Goal: Information Seeking & Learning: Learn about a topic

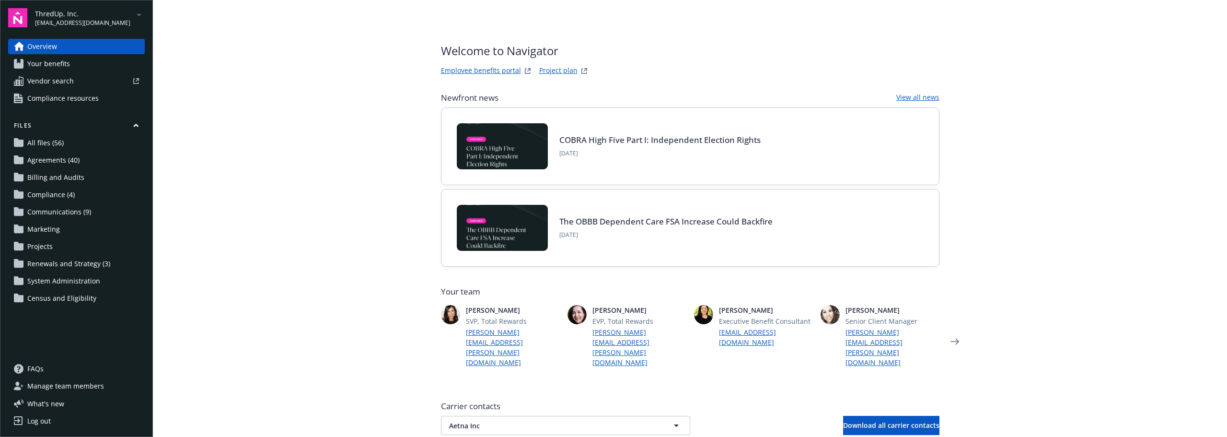
click at [93, 23] on span "[EMAIL_ADDRESS][DOMAIN_NAME]" at bounding box center [82, 23] width 95 height 9
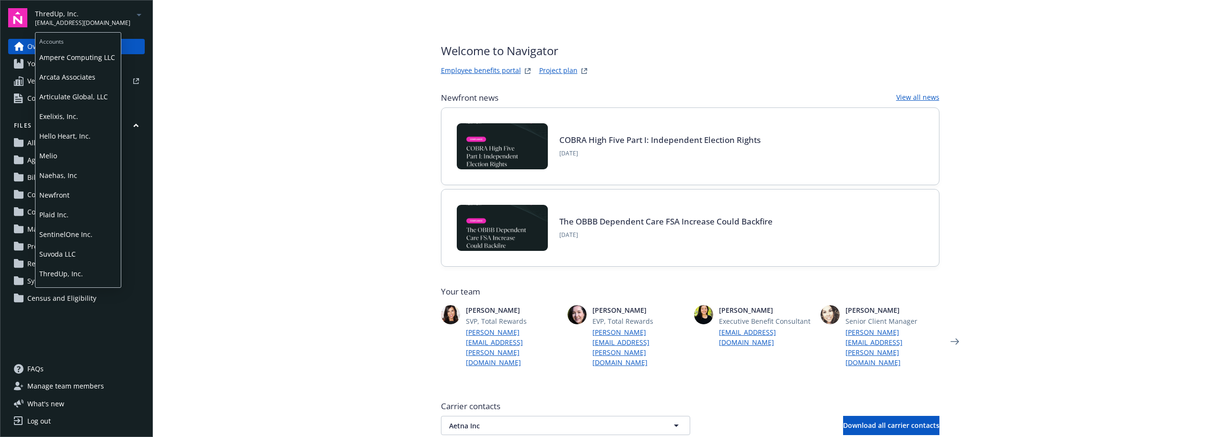
click at [68, 105] on span "Articulate Global, LLC" at bounding box center [78, 97] width 78 height 20
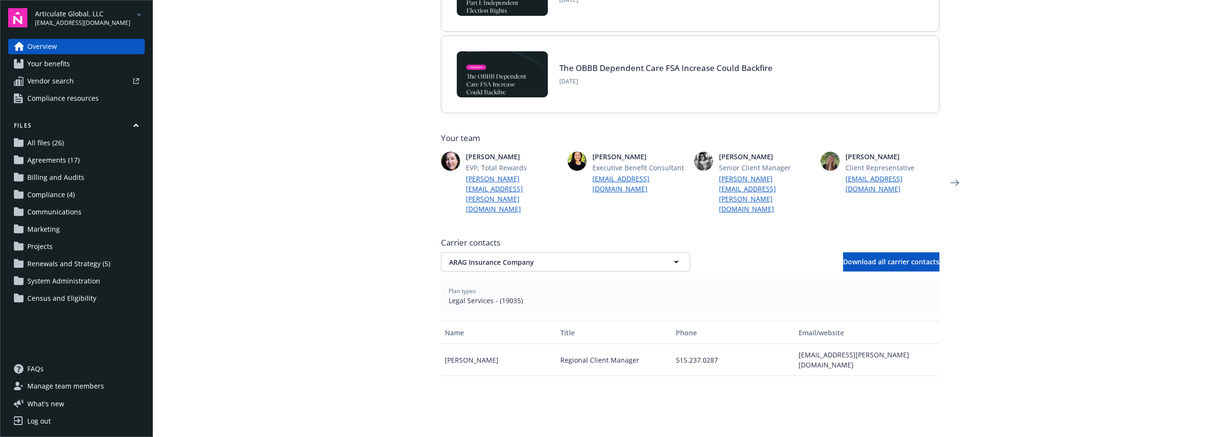
scroll to position [192, 0]
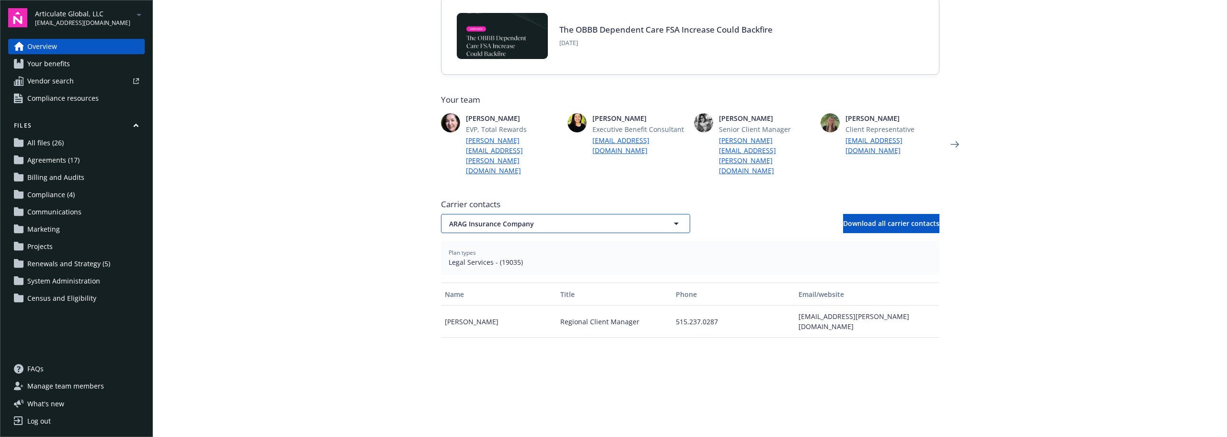
click at [479, 219] on span "ARAG Insurance Company" at bounding box center [548, 224] width 199 height 10
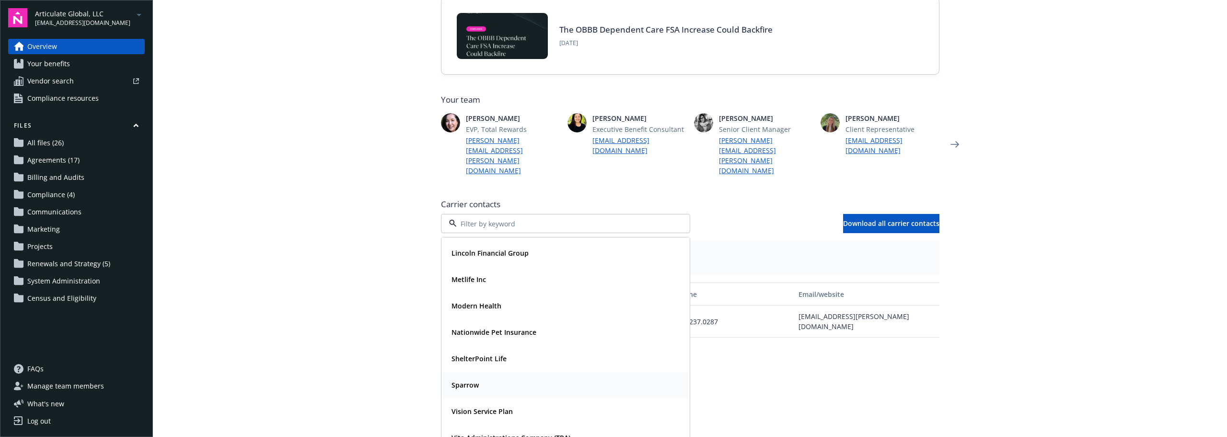
scroll to position [240, 0]
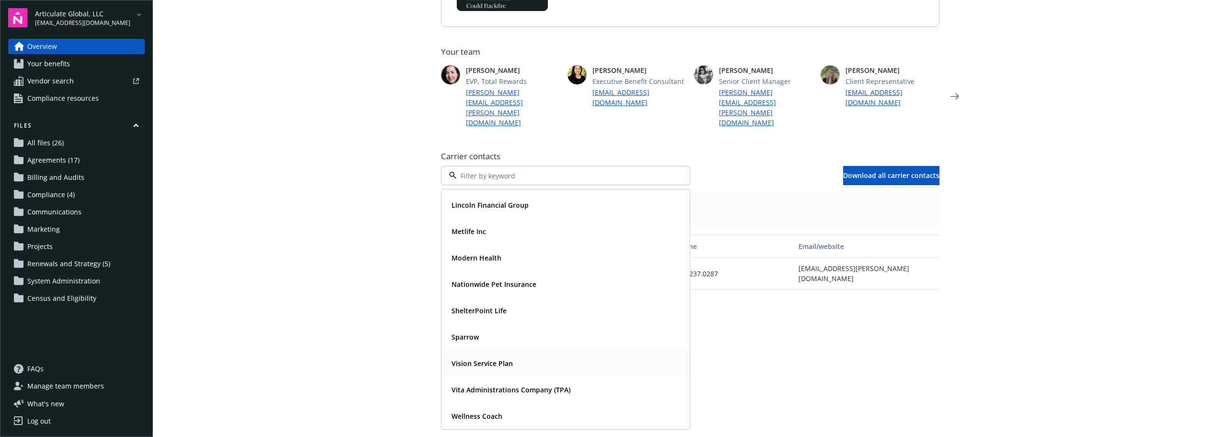
click at [482, 359] on strong "Vision Service Plan" at bounding box center [482, 363] width 61 height 9
